Goal: Information Seeking & Learning: Understand process/instructions

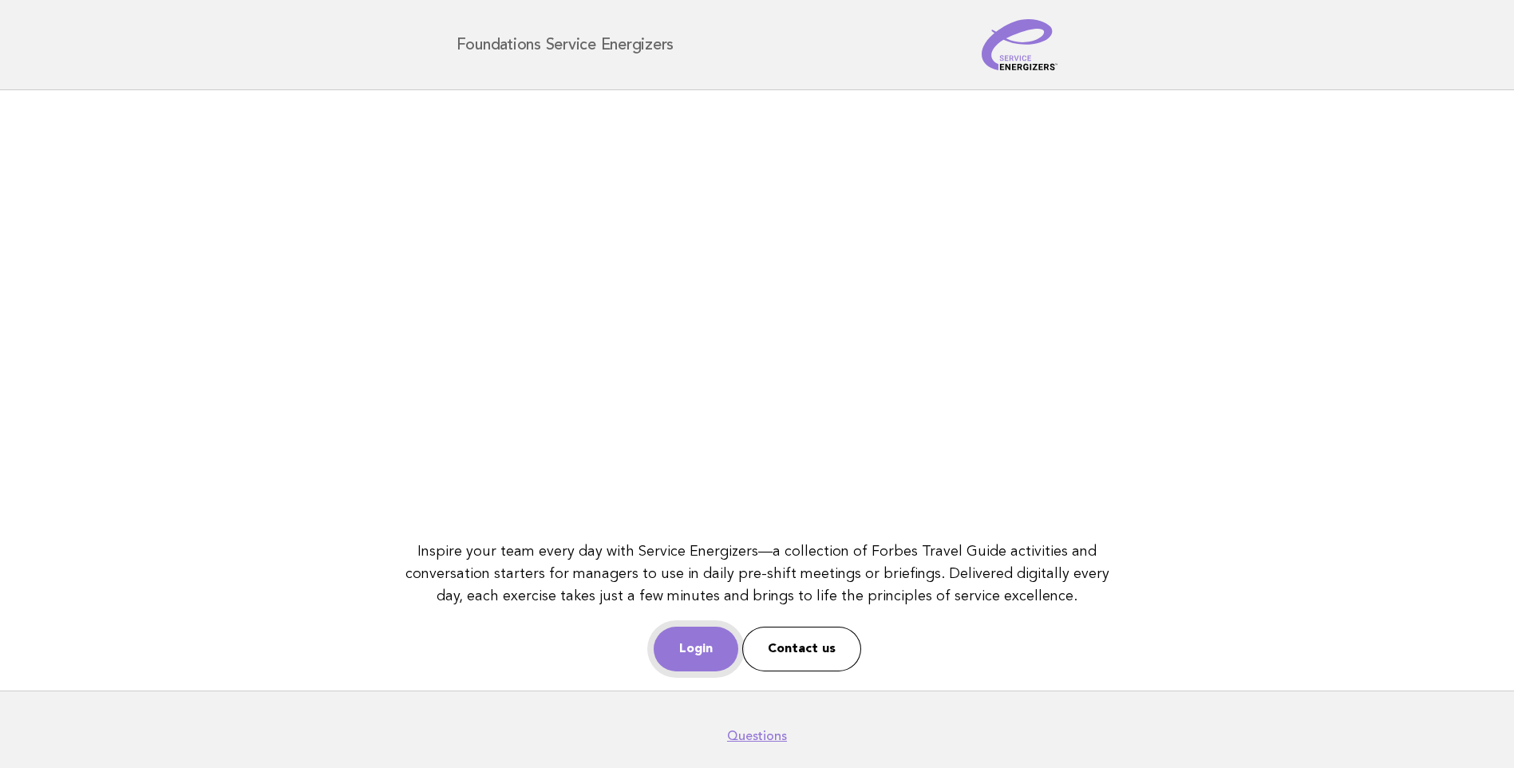
click at [714, 651] on link "Login" at bounding box center [696, 649] width 85 height 45
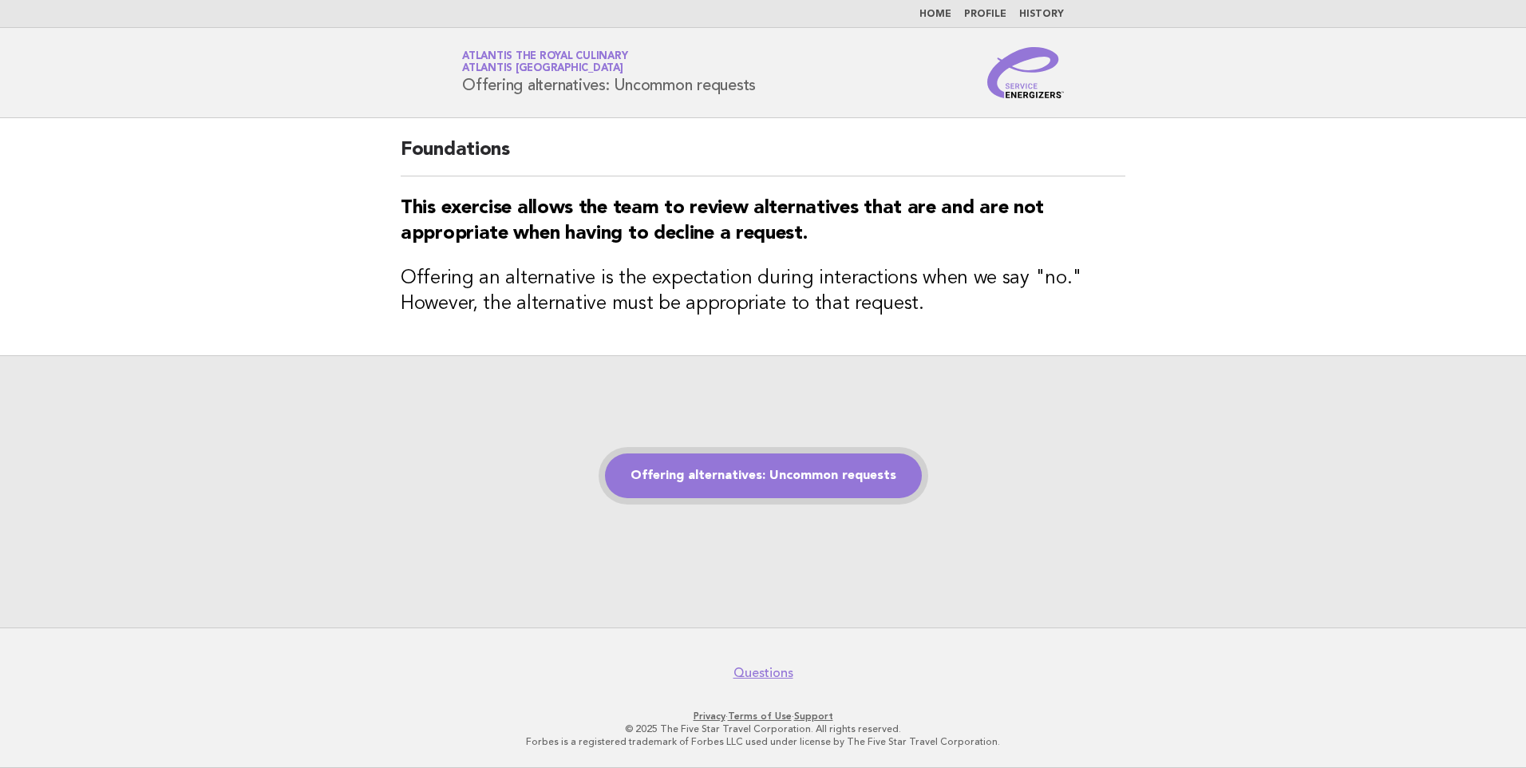
click at [742, 480] on link "Offering alternatives: Uncommon requests" at bounding box center [763, 475] width 317 height 45
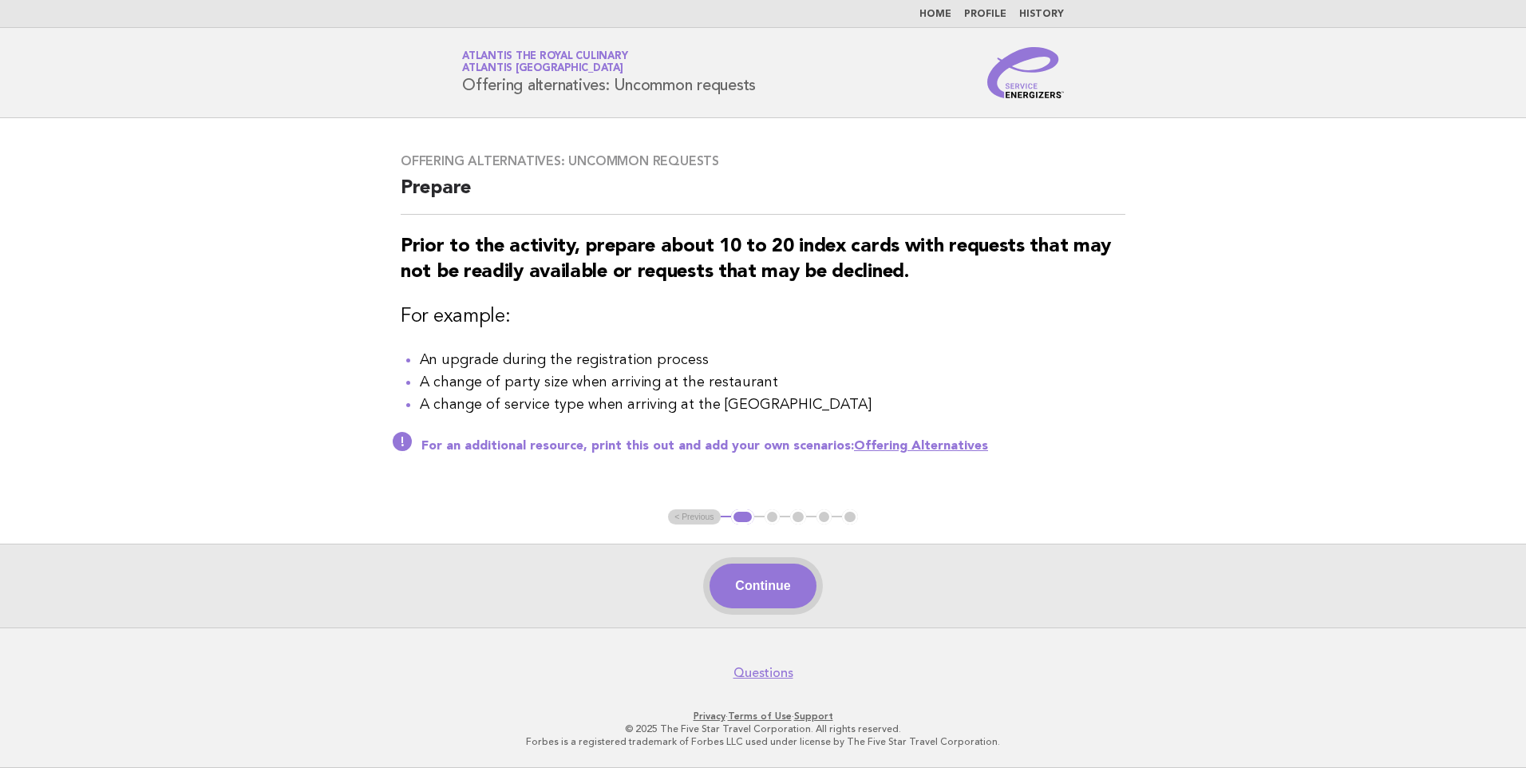
click at [765, 581] on button "Continue" at bounding box center [763, 586] width 106 height 45
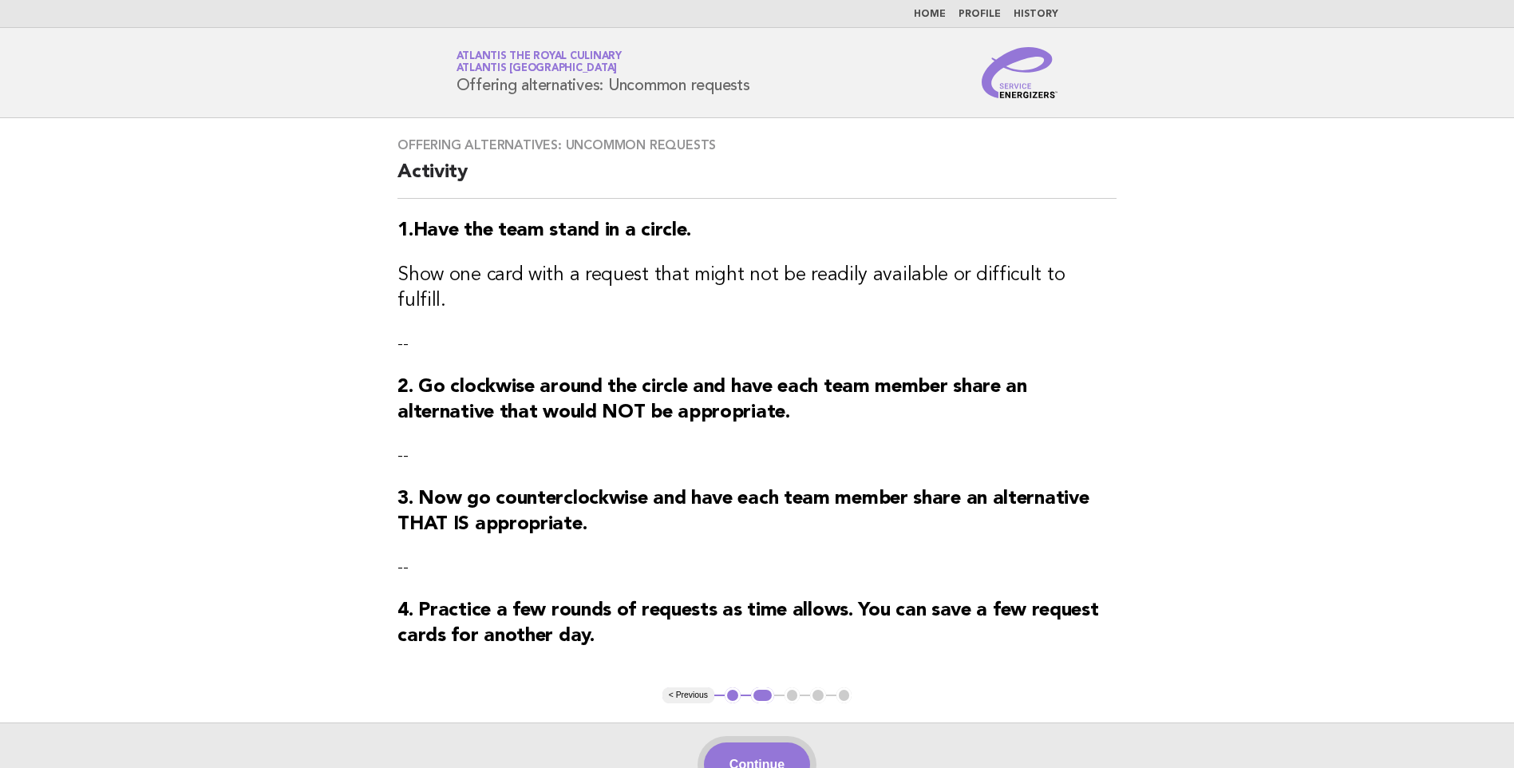
click at [771, 749] on button "Continue" at bounding box center [757, 764] width 106 height 45
